Goal: Task Accomplishment & Management: Complete application form

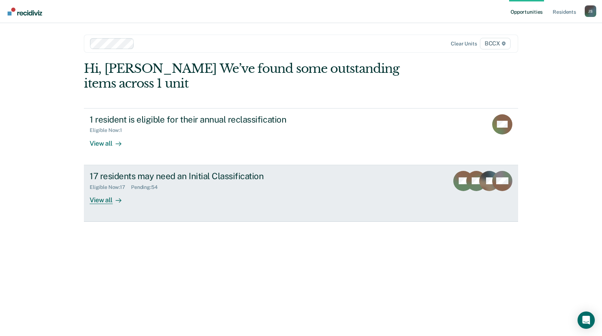
click at [238, 191] on div "17 residents may need an Initial Classification Eligible Now : 17 Pending : 54 …" at bounding box center [225, 187] width 270 height 33
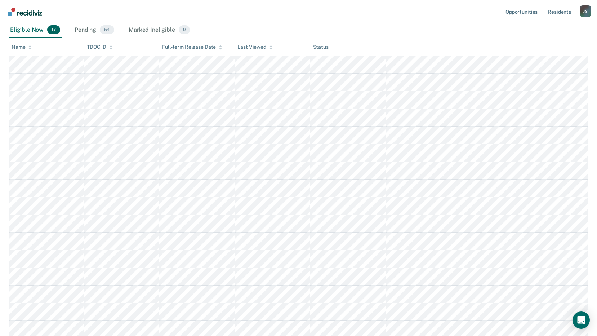
scroll to position [123, 0]
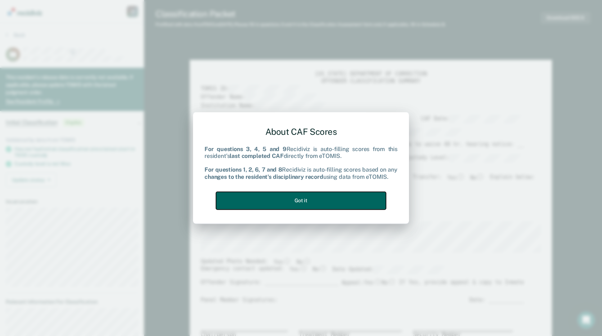
click at [321, 203] on button "Got it" at bounding box center [301, 201] width 170 height 18
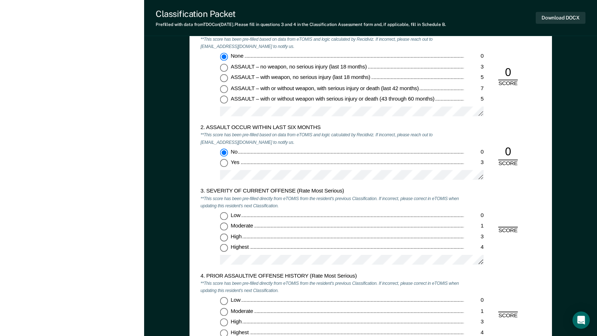
scroll to position [648, 0]
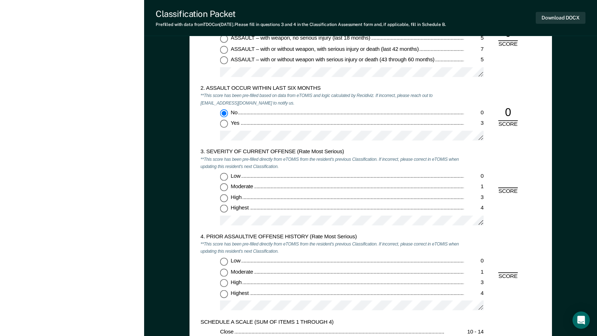
click at [222, 209] on input "Highest 4" at bounding box center [224, 209] width 8 height 8
type textarea "x"
radio input "true"
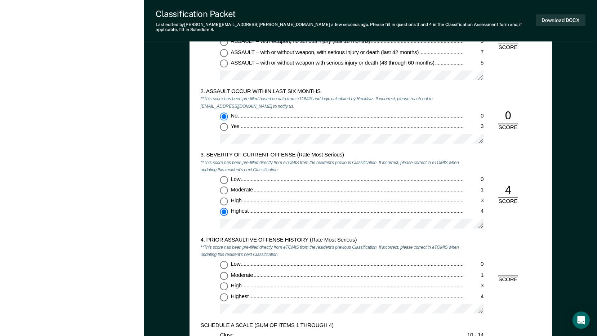
scroll to position [756, 0]
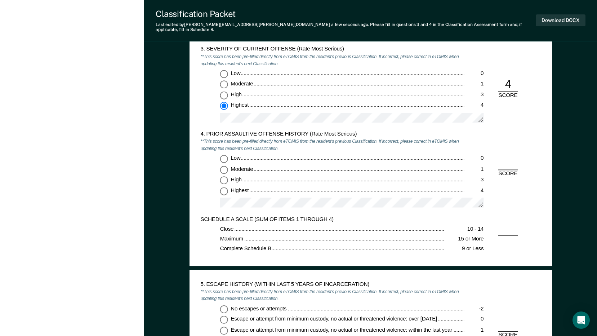
click at [223, 187] on input "Highest 4" at bounding box center [224, 191] width 8 height 8
type textarea "x"
radio input "true"
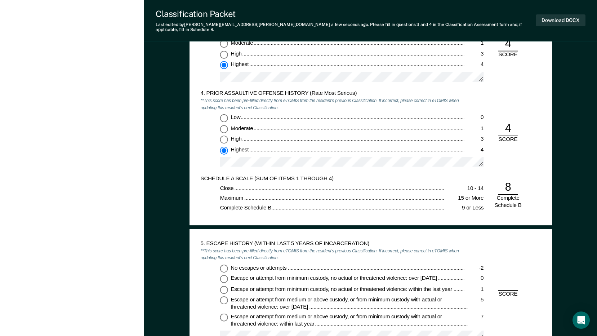
scroll to position [829, 0]
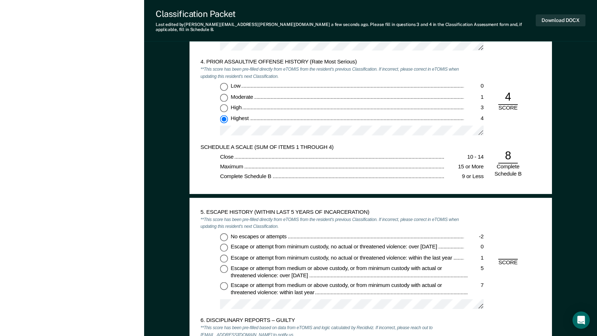
click at [224, 233] on input "No escapes or attempts -2" at bounding box center [224, 237] width 8 height 8
type textarea "x"
radio input "true"
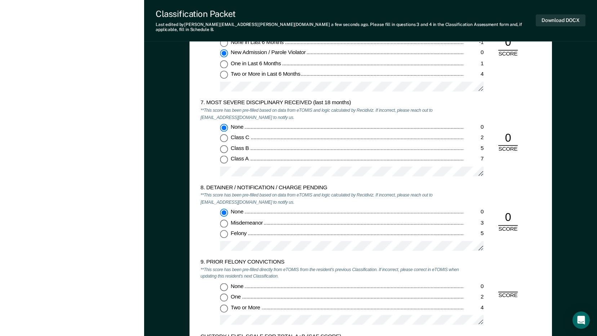
scroll to position [1189, 0]
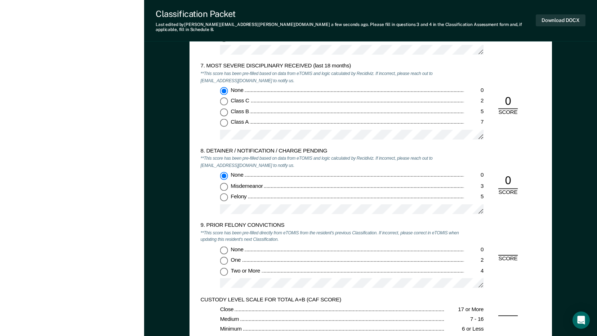
click at [225, 256] on input "One 2" at bounding box center [224, 260] width 8 height 8
type textarea "x"
radio input "true"
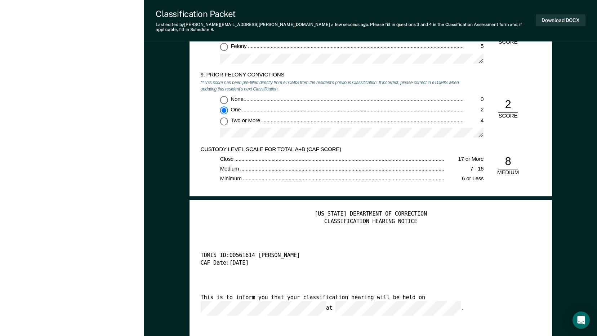
scroll to position [1405, 0]
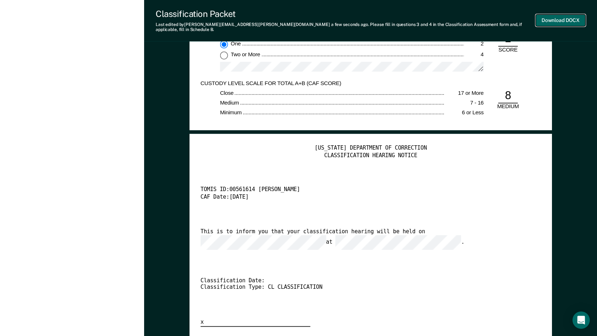
click at [558, 19] on button "Download DOCX" at bounding box center [561, 20] width 50 height 12
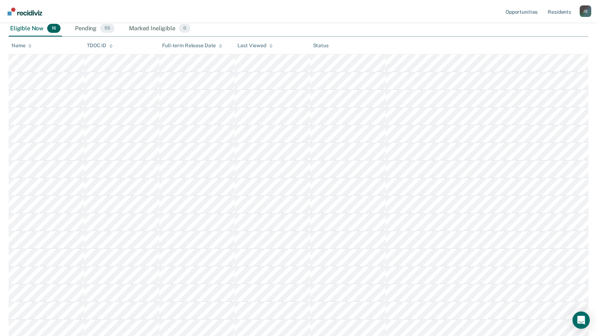
scroll to position [51, 0]
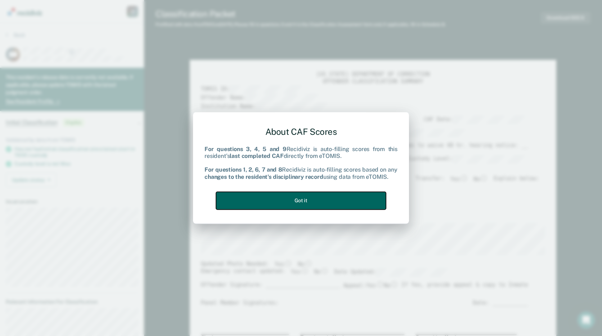
click at [330, 195] on button "Got it" at bounding box center [301, 201] width 170 height 18
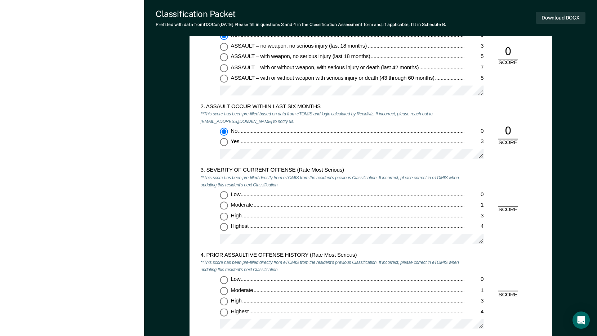
scroll to position [684, 0]
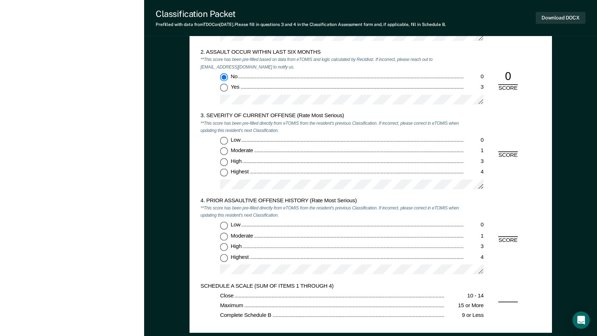
click at [227, 152] on input "Moderate 1" at bounding box center [224, 151] width 8 height 8
type textarea "x"
radio input "true"
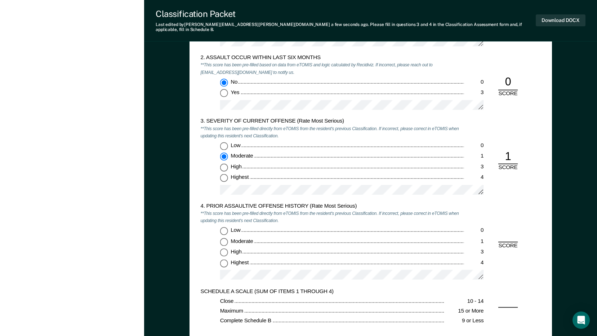
click at [224, 227] on input "Low 0" at bounding box center [224, 231] width 8 height 8
type textarea "x"
radio input "true"
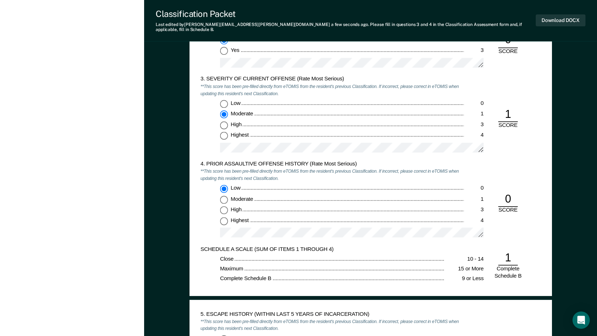
scroll to position [792, 0]
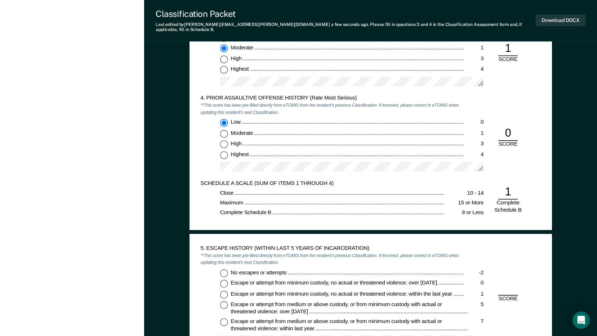
click at [223, 269] on input "No escapes or attempts -2" at bounding box center [224, 273] width 8 height 8
type textarea "x"
radio input "true"
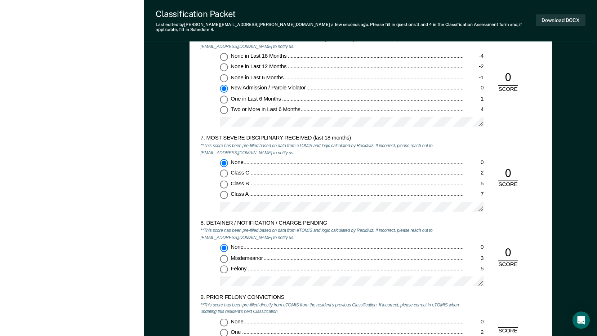
scroll to position [1225, 0]
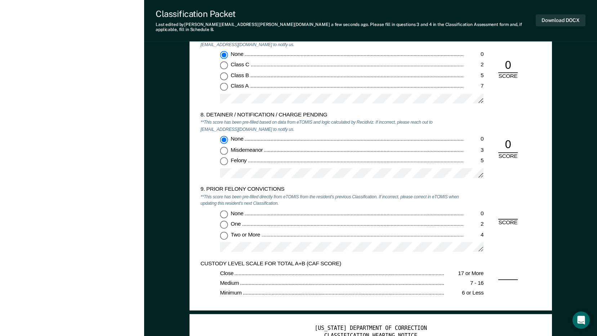
click at [223, 210] on input "None 0" at bounding box center [224, 214] width 8 height 8
type textarea "x"
radio input "true"
click at [564, 14] on button "Download DOCX" at bounding box center [561, 20] width 50 height 12
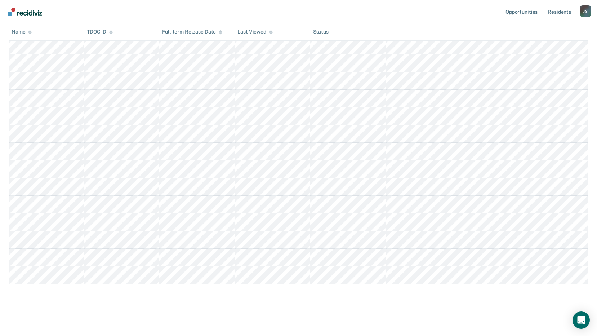
scroll to position [51, 0]
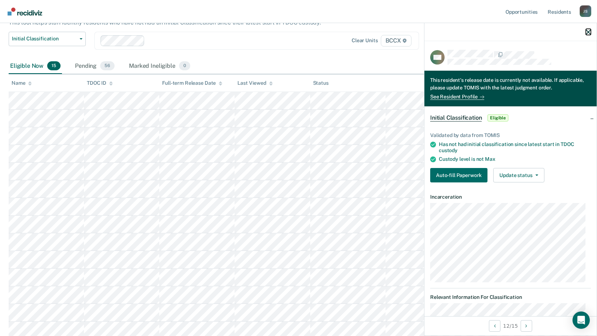
click at [589, 33] on icon "button" at bounding box center [588, 32] width 5 height 5
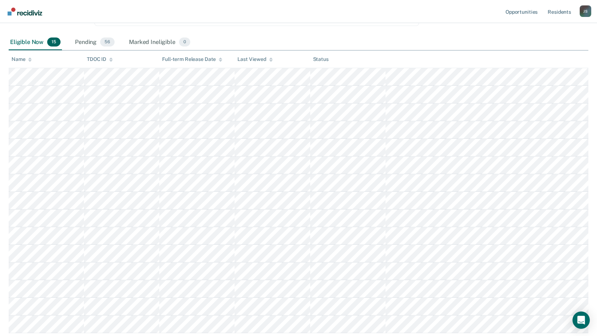
scroll to position [87, 0]
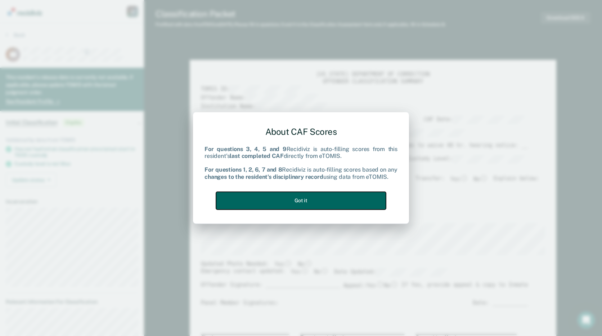
click at [336, 204] on button "Got it" at bounding box center [301, 201] width 170 height 18
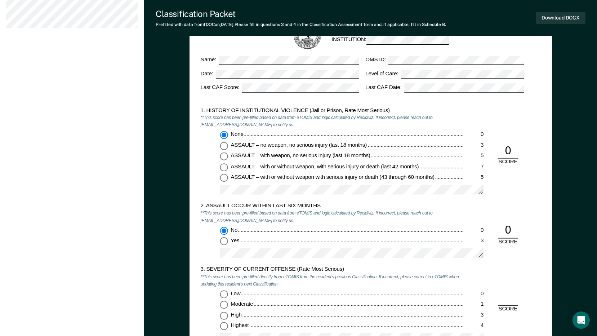
scroll to position [612, 0]
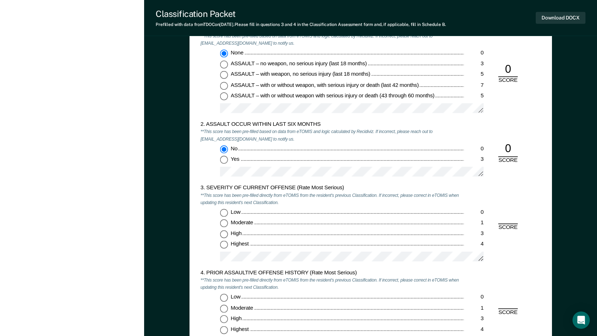
click at [223, 225] on input "Moderate 1" at bounding box center [224, 223] width 8 height 8
type textarea "x"
radio input "true"
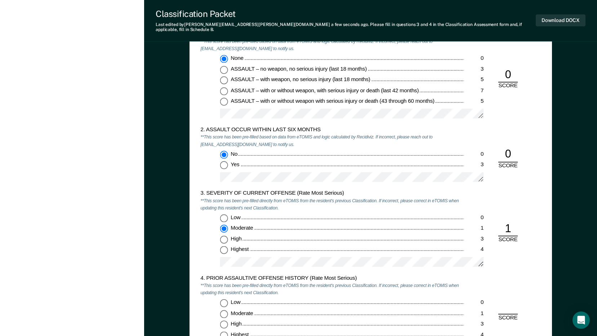
click at [227, 299] on input "Low 0" at bounding box center [224, 303] width 8 height 8
type textarea "x"
radio input "true"
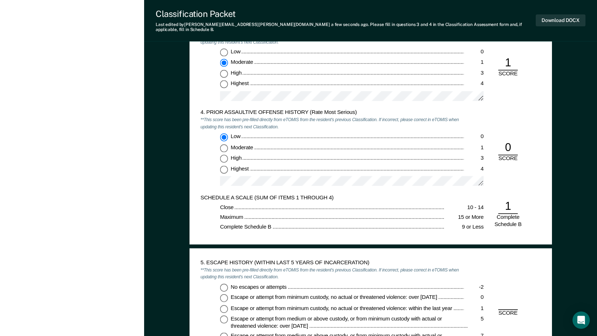
scroll to position [829, 0]
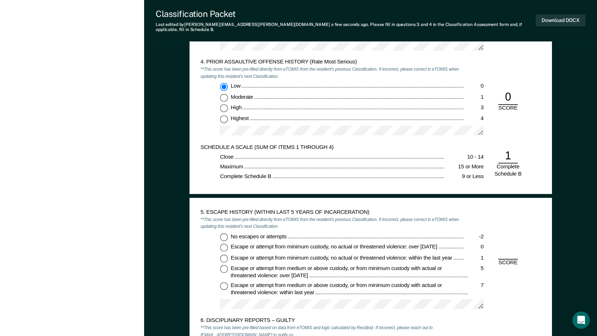
click at [223, 233] on input "No escapes or attempts -2" at bounding box center [224, 237] width 8 height 8
type textarea "x"
radio input "true"
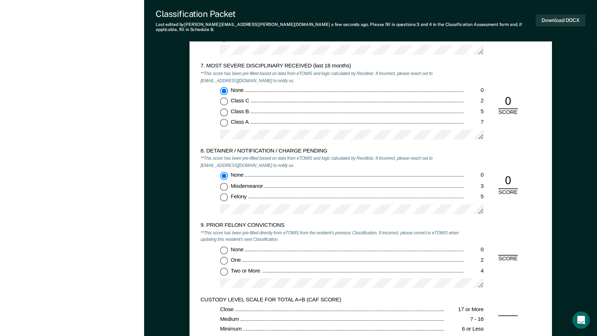
scroll to position [1297, 0]
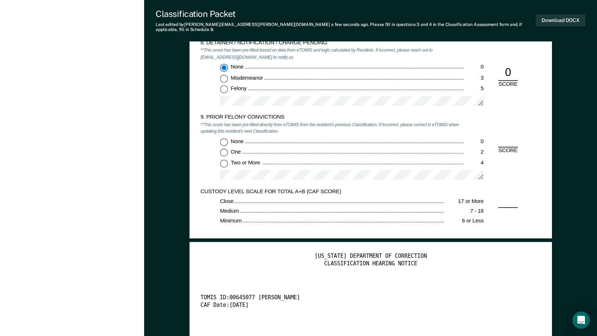
click at [225, 148] on input "One 2" at bounding box center [224, 152] width 8 height 8
type textarea "x"
radio input "true"
click at [559, 18] on button "Download DOCX" at bounding box center [561, 20] width 50 height 12
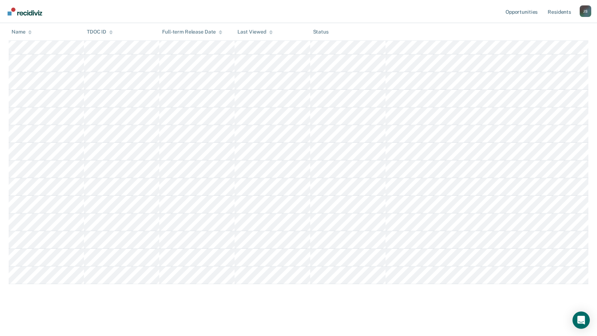
scroll to position [87, 0]
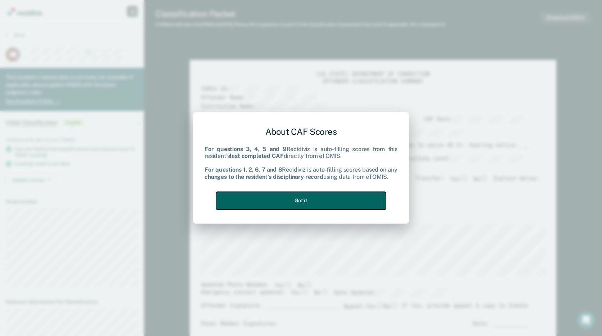
click at [312, 198] on button "Got it" at bounding box center [301, 201] width 170 height 18
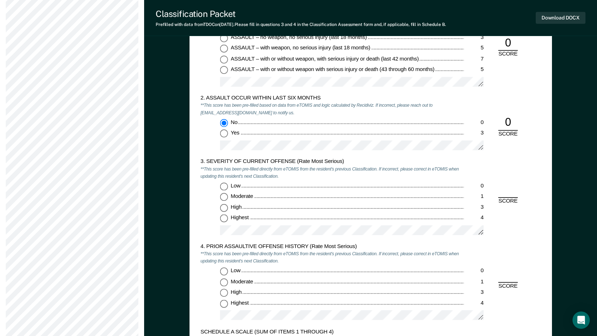
scroll to position [648, 0]
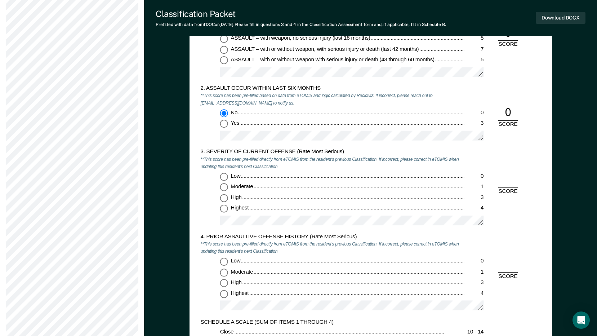
click at [223, 187] on input "Moderate 1" at bounding box center [224, 187] width 8 height 8
type textarea "x"
radio input "true"
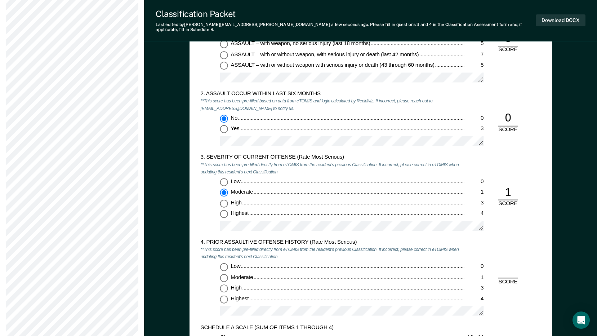
scroll to position [720, 0]
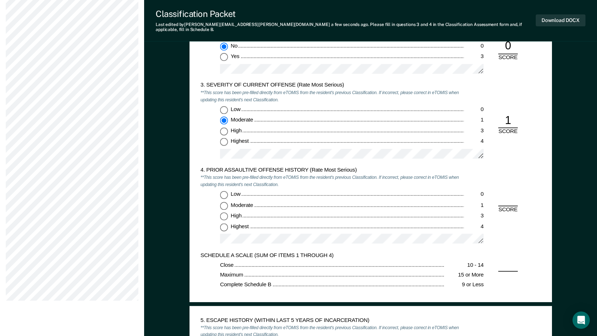
click at [225, 191] on input "Low 0" at bounding box center [224, 195] width 8 height 8
type textarea "x"
radio input "true"
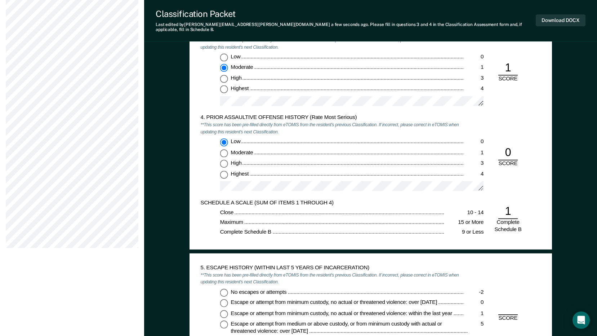
scroll to position [829, 0]
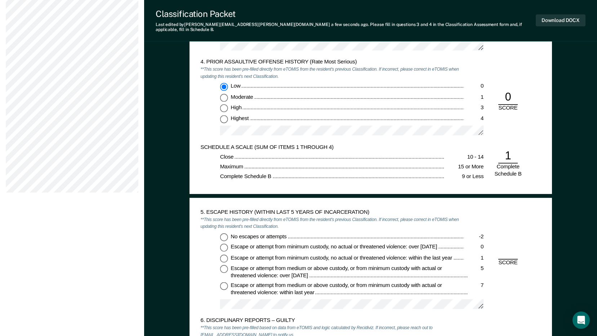
click at [224, 233] on input "No escapes or attempts -2" at bounding box center [224, 237] width 8 height 8
type textarea "x"
radio input "true"
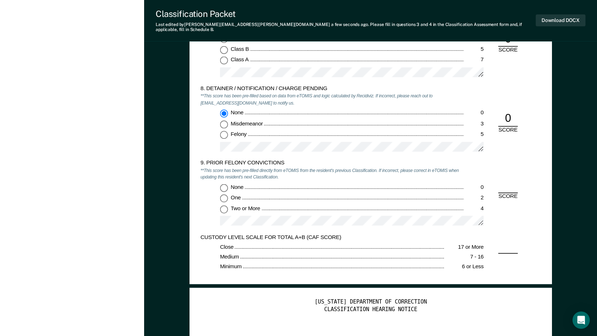
scroll to position [1261, 0]
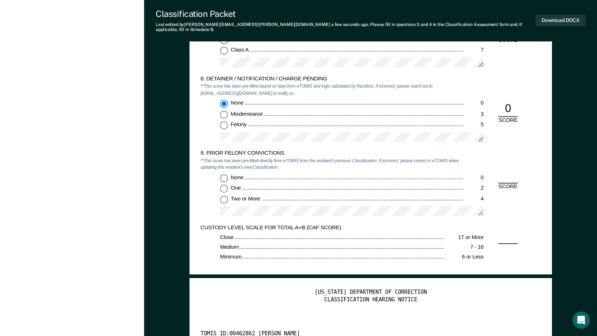
click at [224, 195] on input "Two or More 4" at bounding box center [224, 199] width 8 height 8
type textarea "x"
radio input "true"
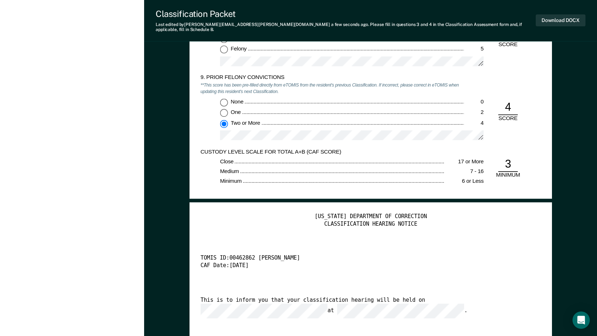
scroll to position [1405, 0]
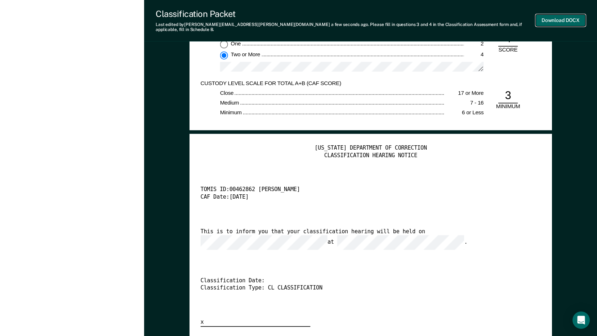
click at [558, 14] on button "Download DOCX" at bounding box center [561, 20] width 50 height 12
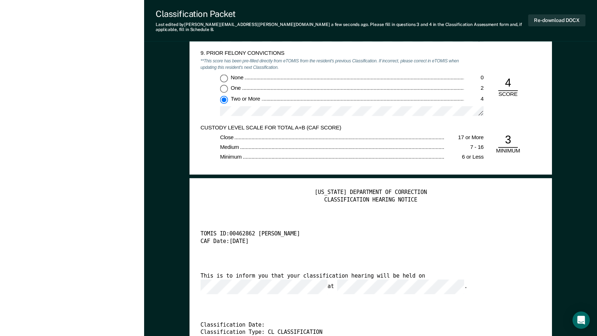
scroll to position [1297, 0]
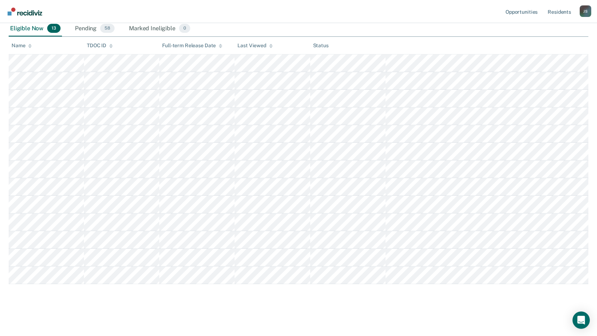
scroll to position [87, 0]
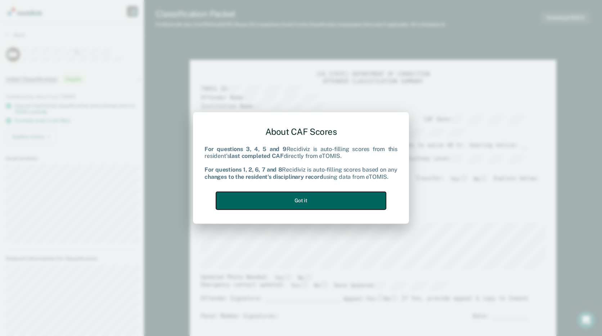
click at [306, 199] on button "Got it" at bounding box center [301, 201] width 170 height 18
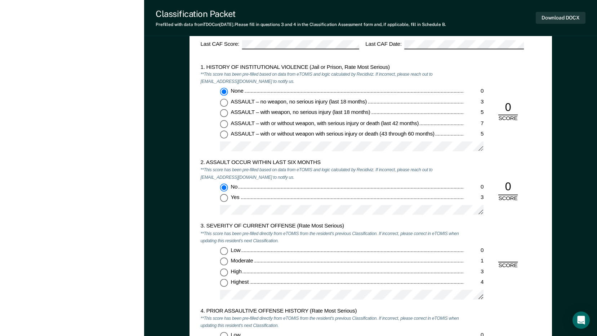
scroll to position [648, 0]
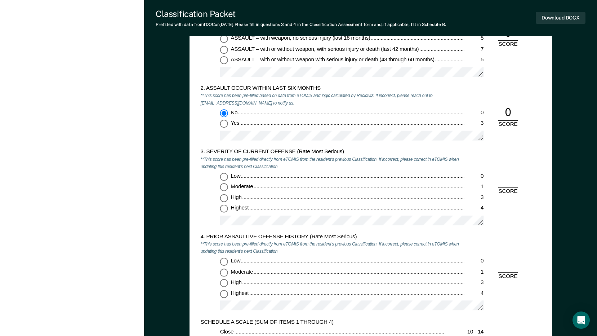
click at [226, 207] on input "Highest 4" at bounding box center [224, 209] width 8 height 8
type textarea "x"
radio input "true"
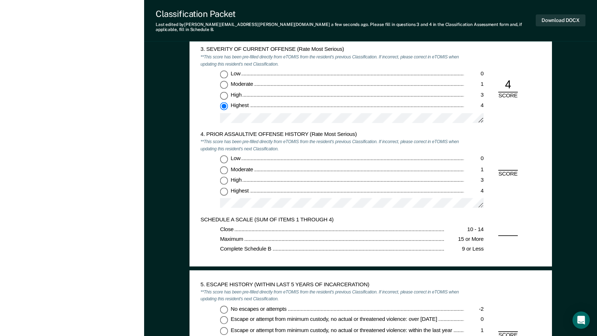
scroll to position [756, 0]
click at [224, 155] on input "Low 0" at bounding box center [224, 159] width 8 height 8
type textarea "x"
radio input "true"
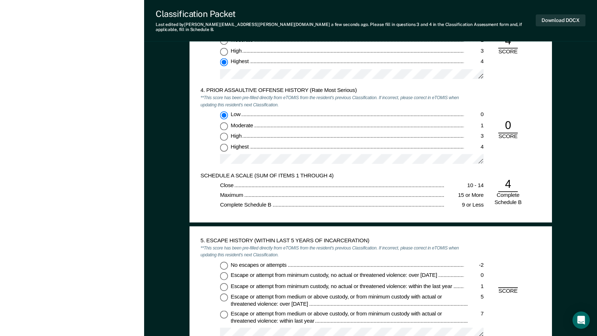
scroll to position [865, 0]
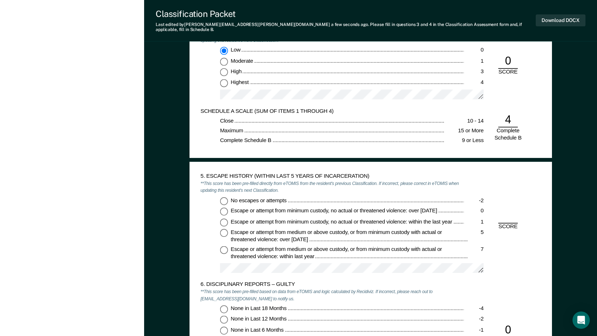
click at [225, 197] on input "No escapes or attempts -2" at bounding box center [224, 201] width 8 height 8
type textarea "x"
radio input "true"
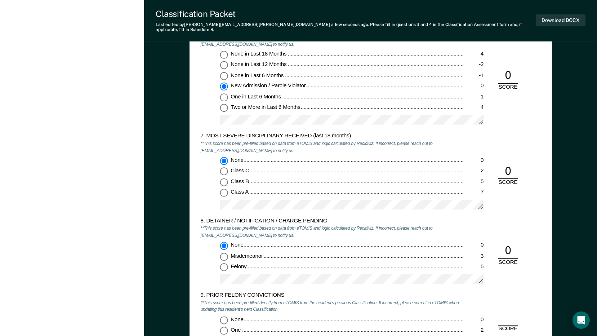
scroll to position [1261, 0]
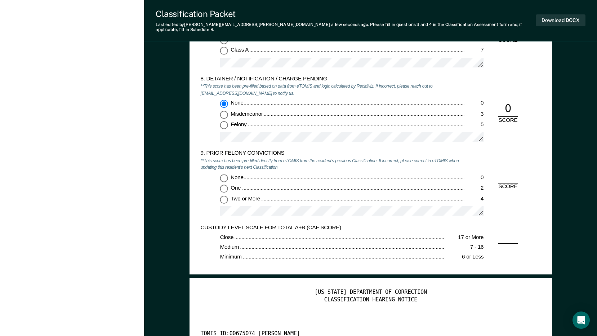
click at [225, 174] on input "None 0" at bounding box center [224, 178] width 8 height 8
type textarea "x"
radio input "true"
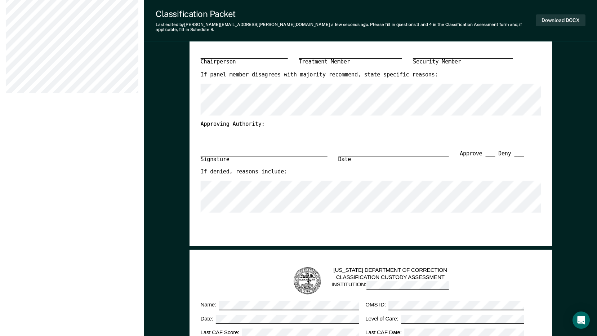
scroll to position [144, 0]
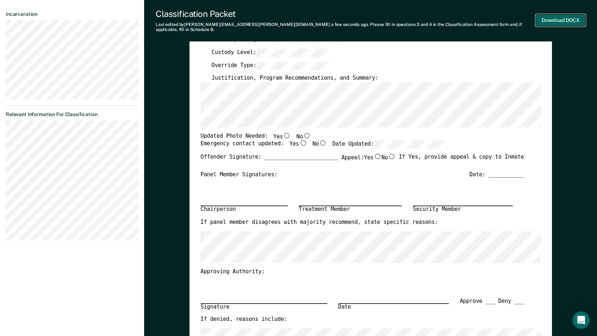
click at [544, 18] on button "Download DOCX" at bounding box center [561, 20] width 50 height 12
type textarea "x"
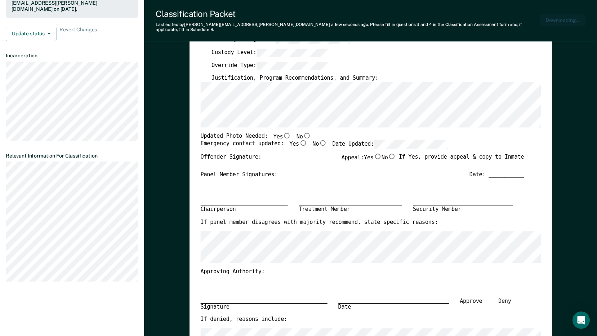
scroll to position [179, 0]
